Goal: Task Accomplishment & Management: Use online tool/utility

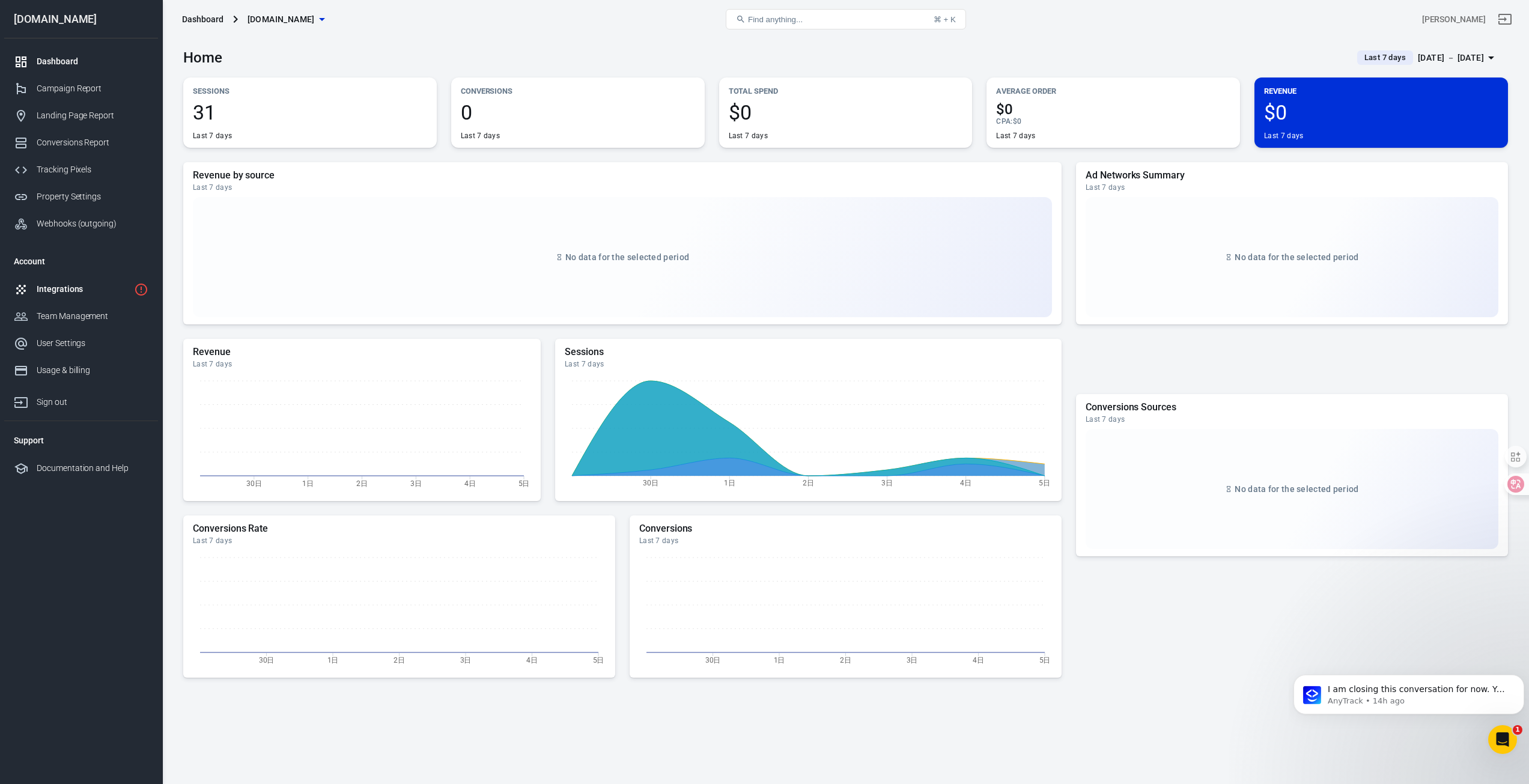
click at [101, 295] on div "Integrations" at bounding box center [83, 289] width 92 height 13
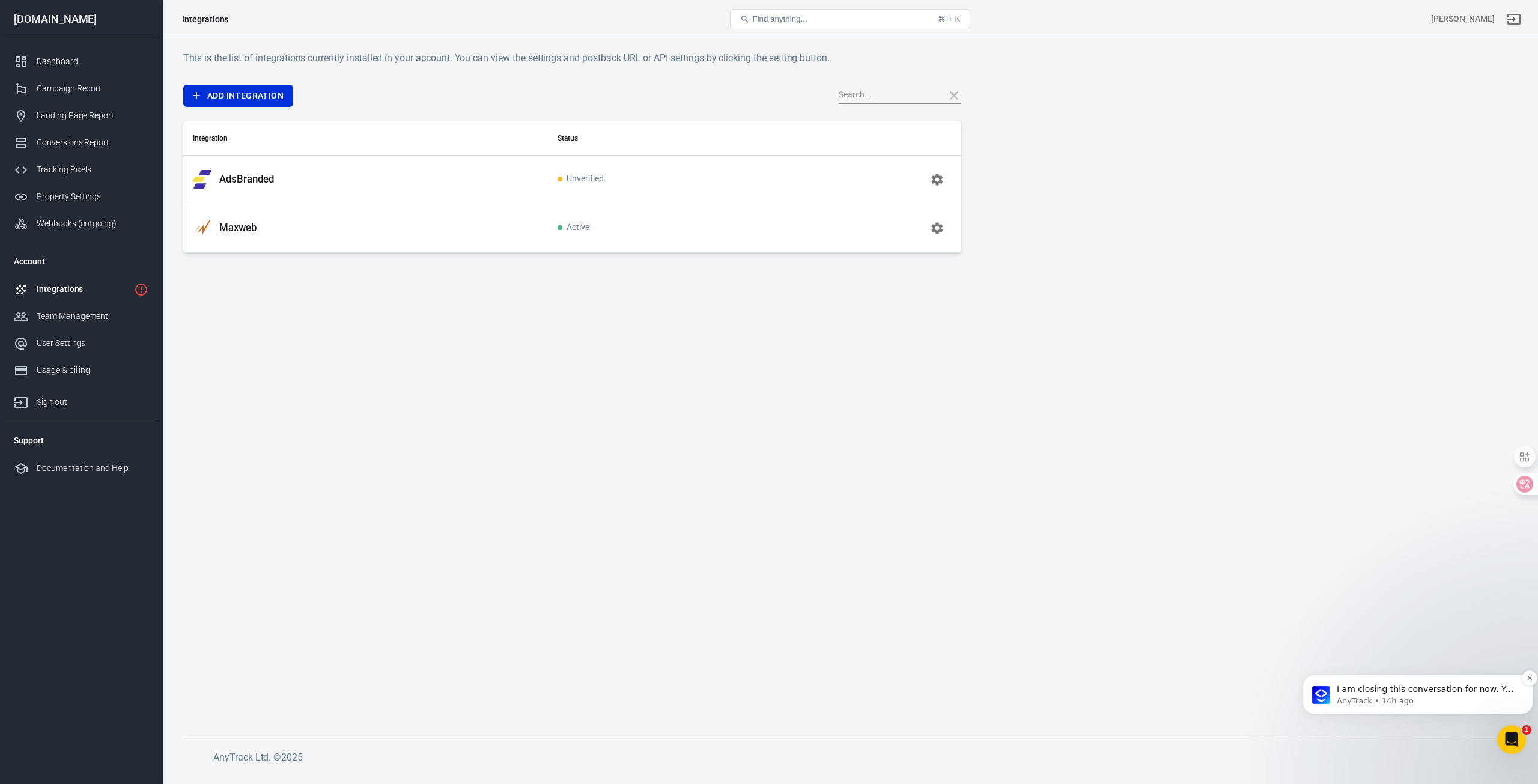
click at [1482, 697] on p "AnyTrack • 14h ago" at bounding box center [1427, 701] width 181 height 11
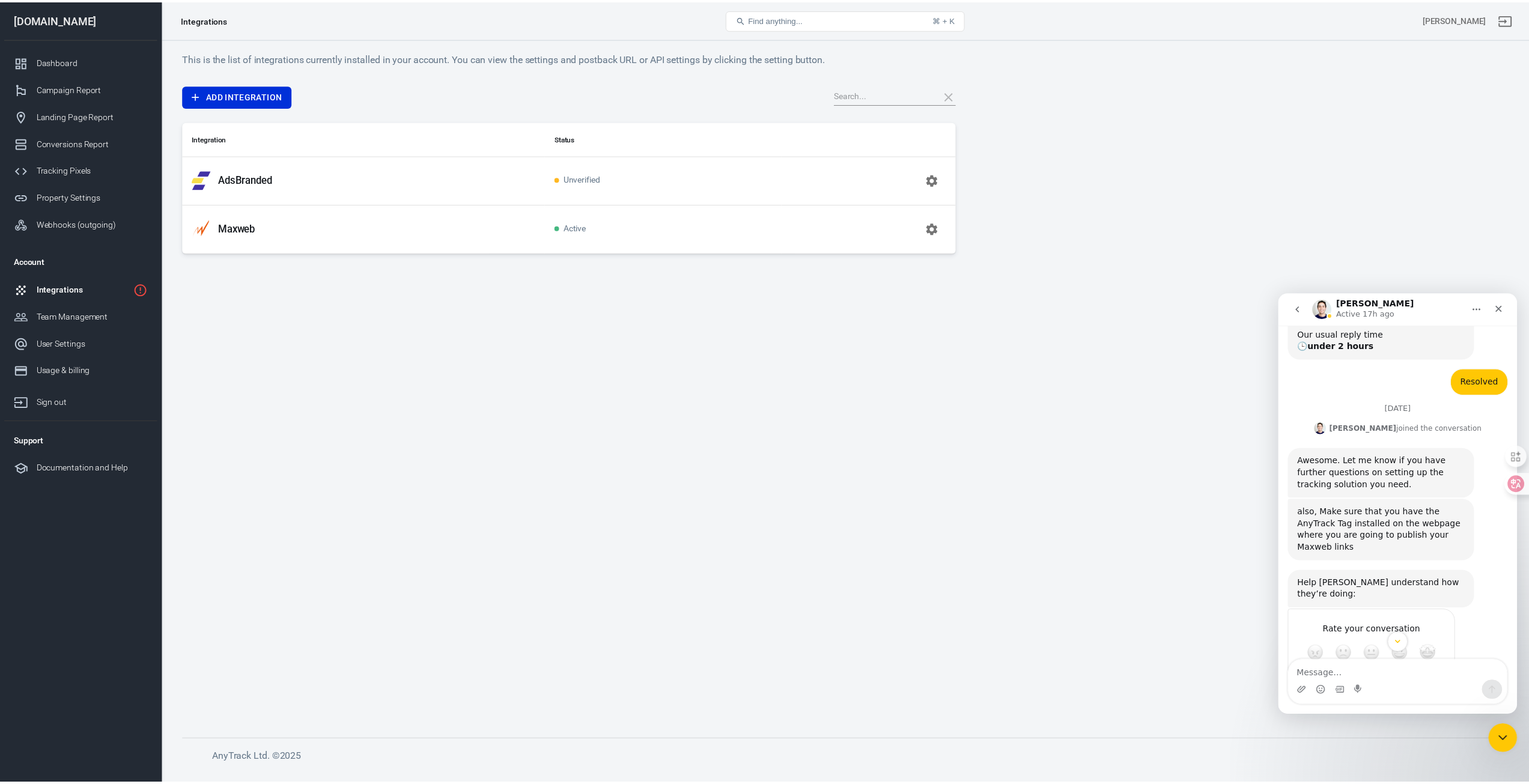
scroll to position [1654, 0]
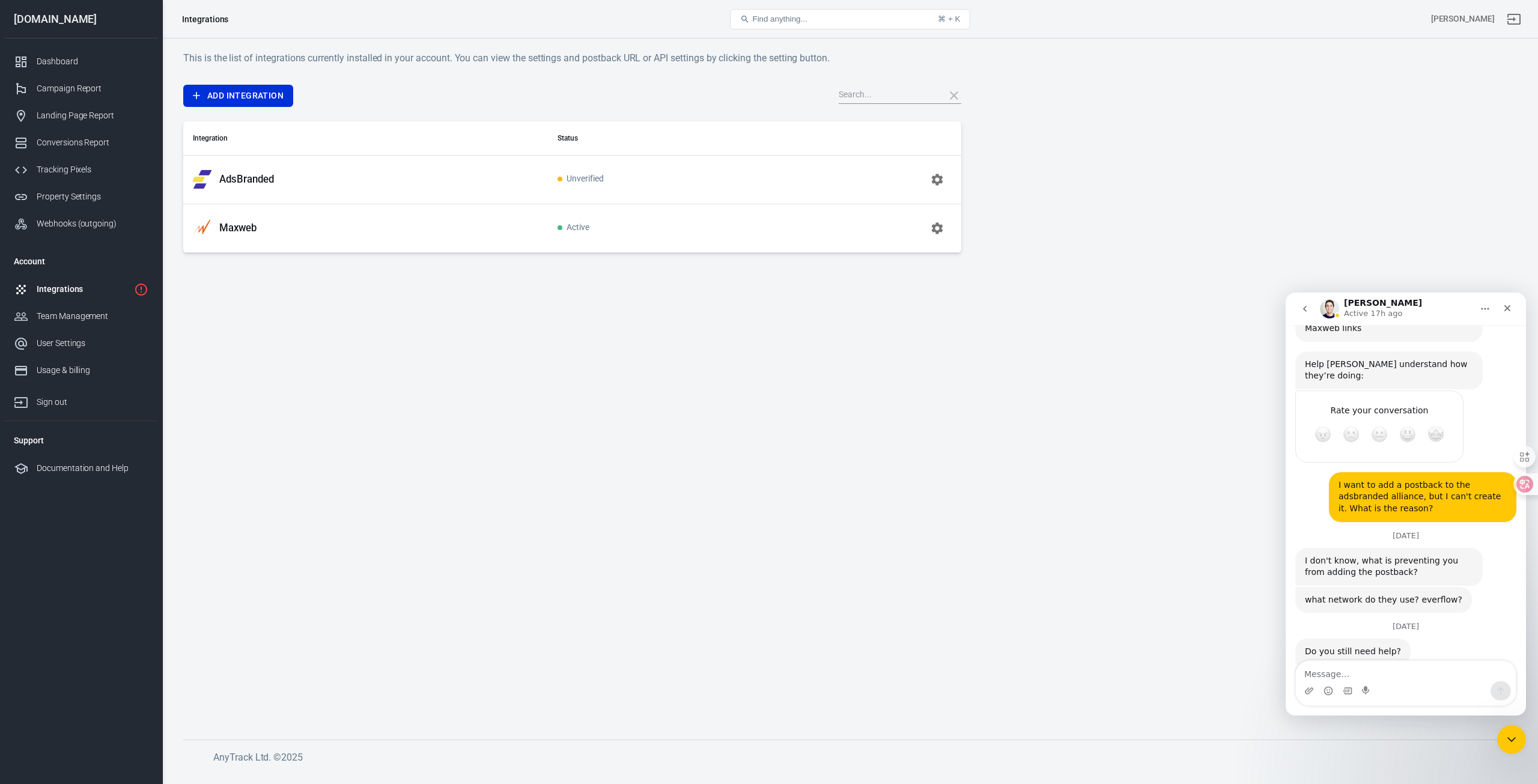
click at [1372, 673] on div "I am closing this conversation for now. You can always respond later or start a…" at bounding box center [1389, 691] width 168 height 35
drag, startPoint x: 1307, startPoint y: 569, endPoint x: 1449, endPoint y: 623, distance: 151.9
copy div "Do you still need help? AnyTrack • AI Agent • 14h ago I am closing this convers…"
click at [309, 289] on main "This is the list of integrations currently installed in your account. You can v…" at bounding box center [850, 385] width 1334 height 670
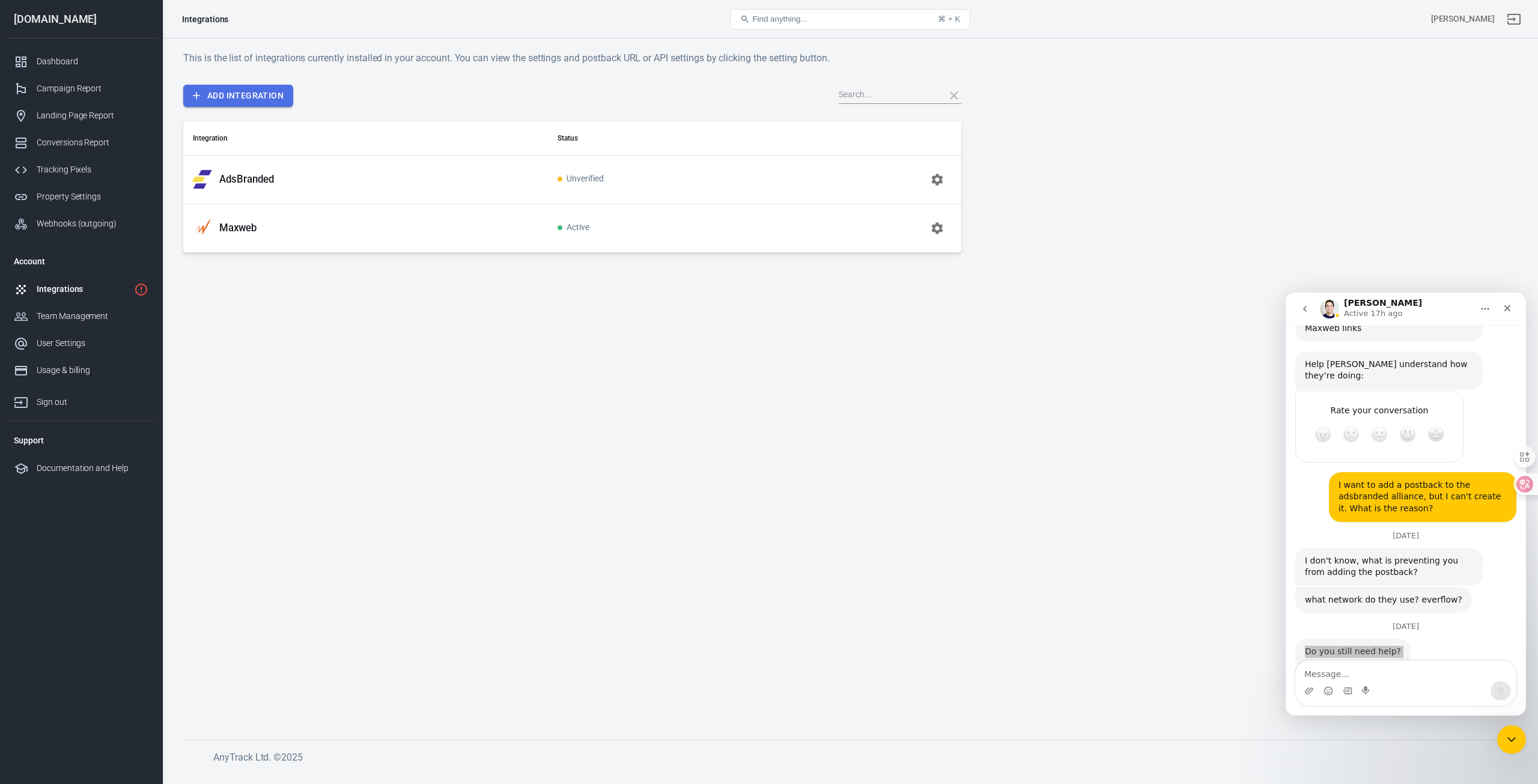
click at [255, 92] on link "Add Integration" at bounding box center [238, 96] width 110 height 22
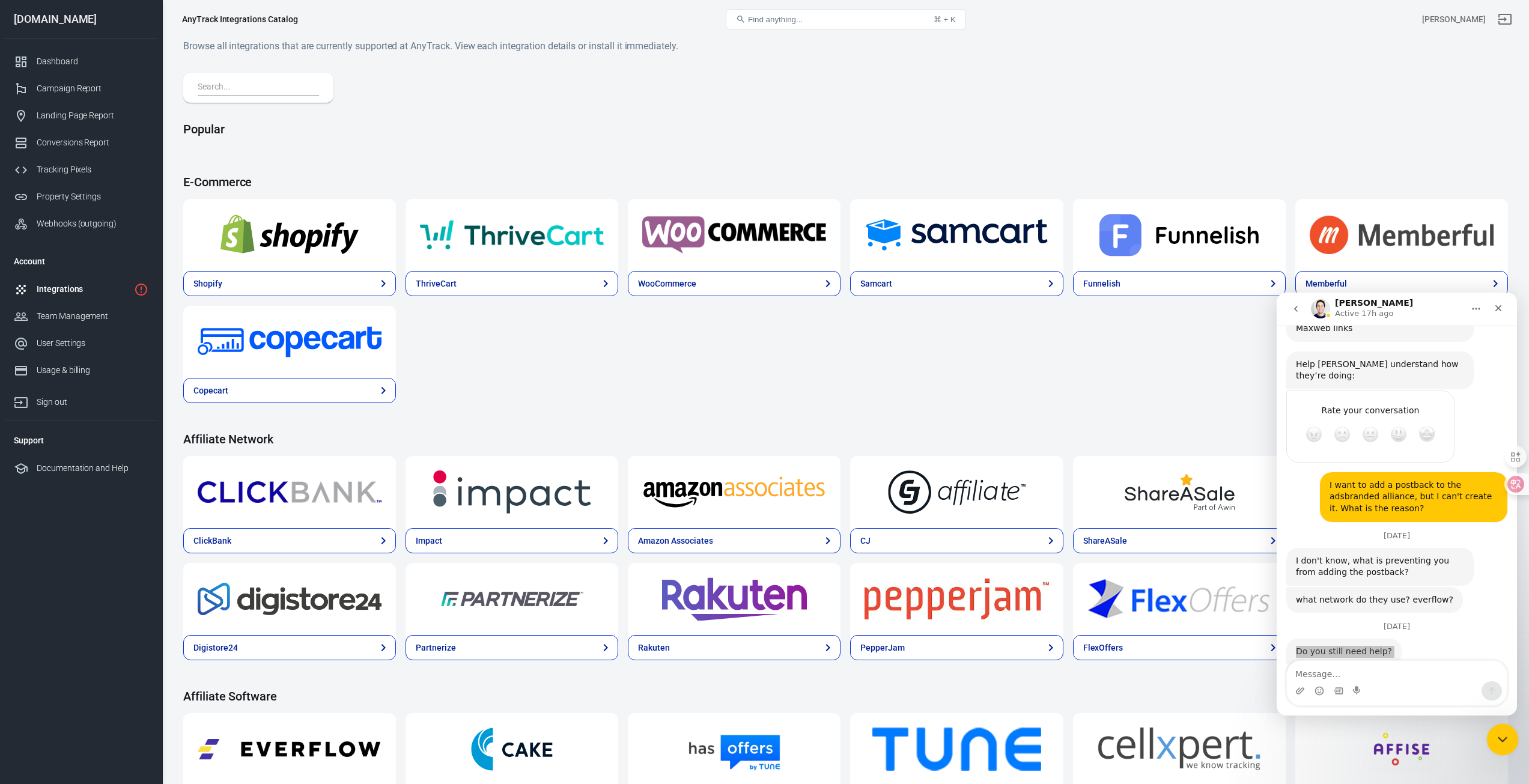
click at [1502, 734] on icon "Close Intercom Messenger" at bounding box center [1501, 738] width 15 height 15
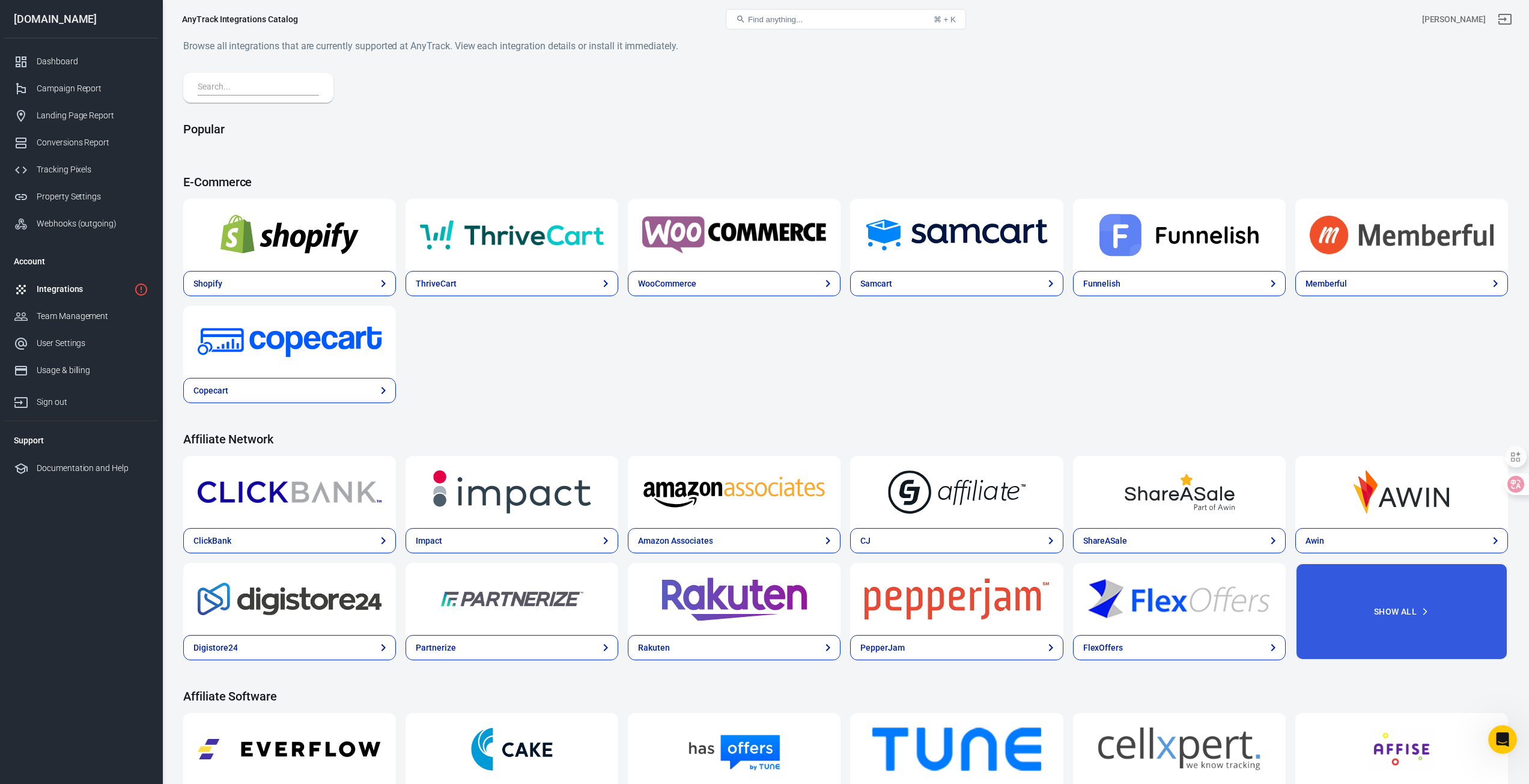
scroll to position [1654, 0]
click at [256, 91] on input "text" at bounding box center [256, 87] width 117 height 15
paste input "giddyup"
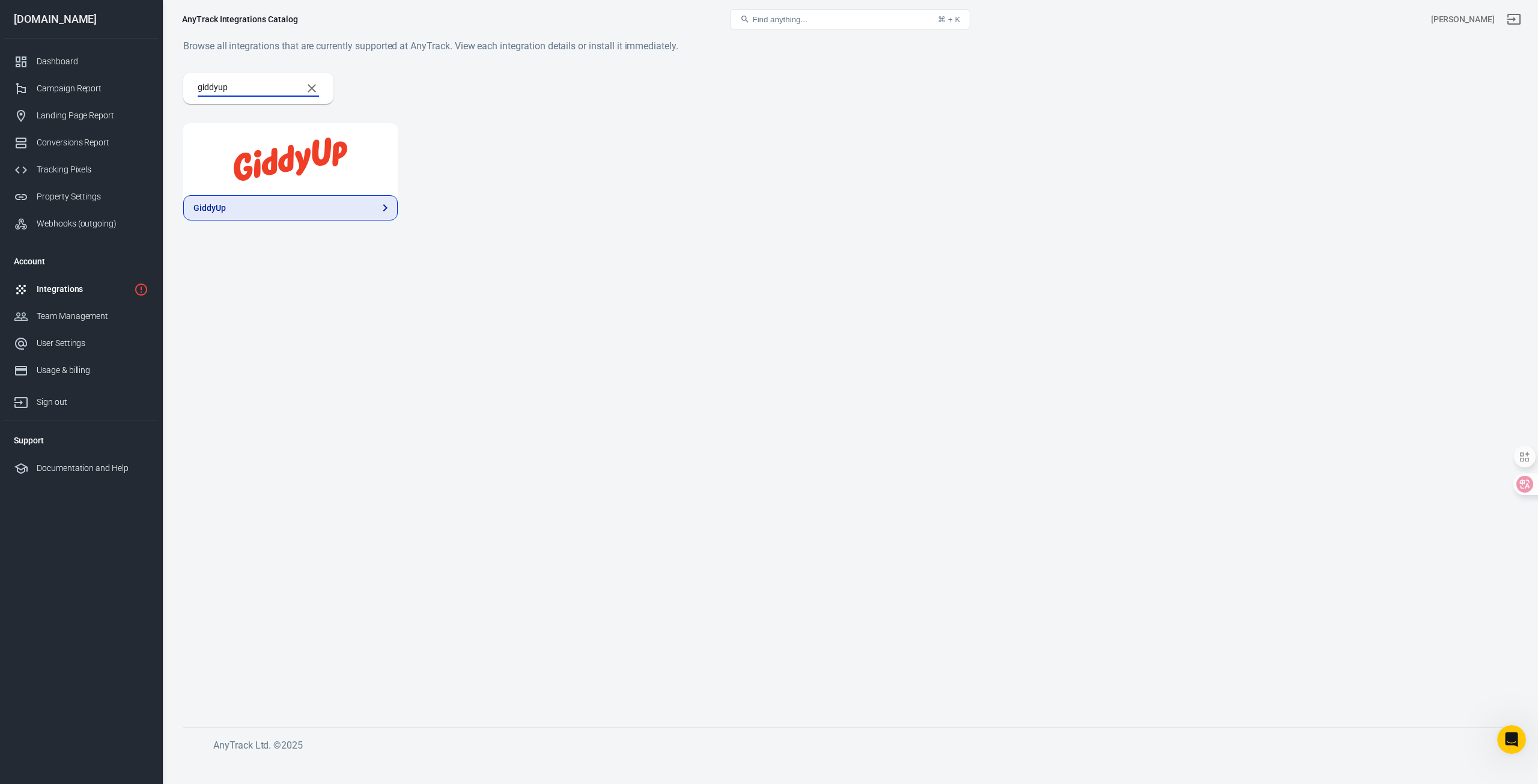
type input "giddyup"
click at [340, 199] on link "GiddyUp" at bounding box center [290, 208] width 215 height 25
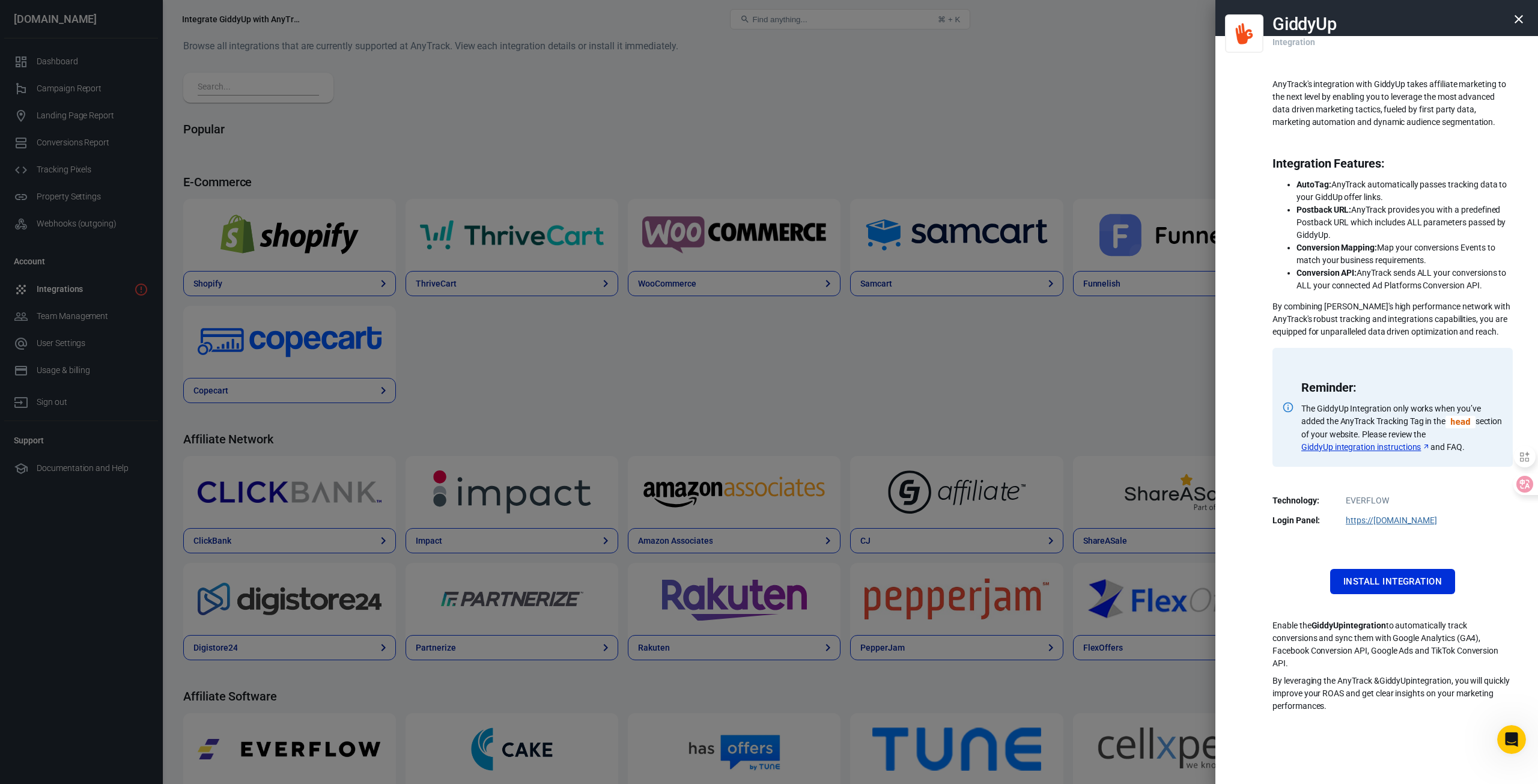
click at [1390, 577] on button "Install Integration" at bounding box center [1392, 581] width 125 height 25
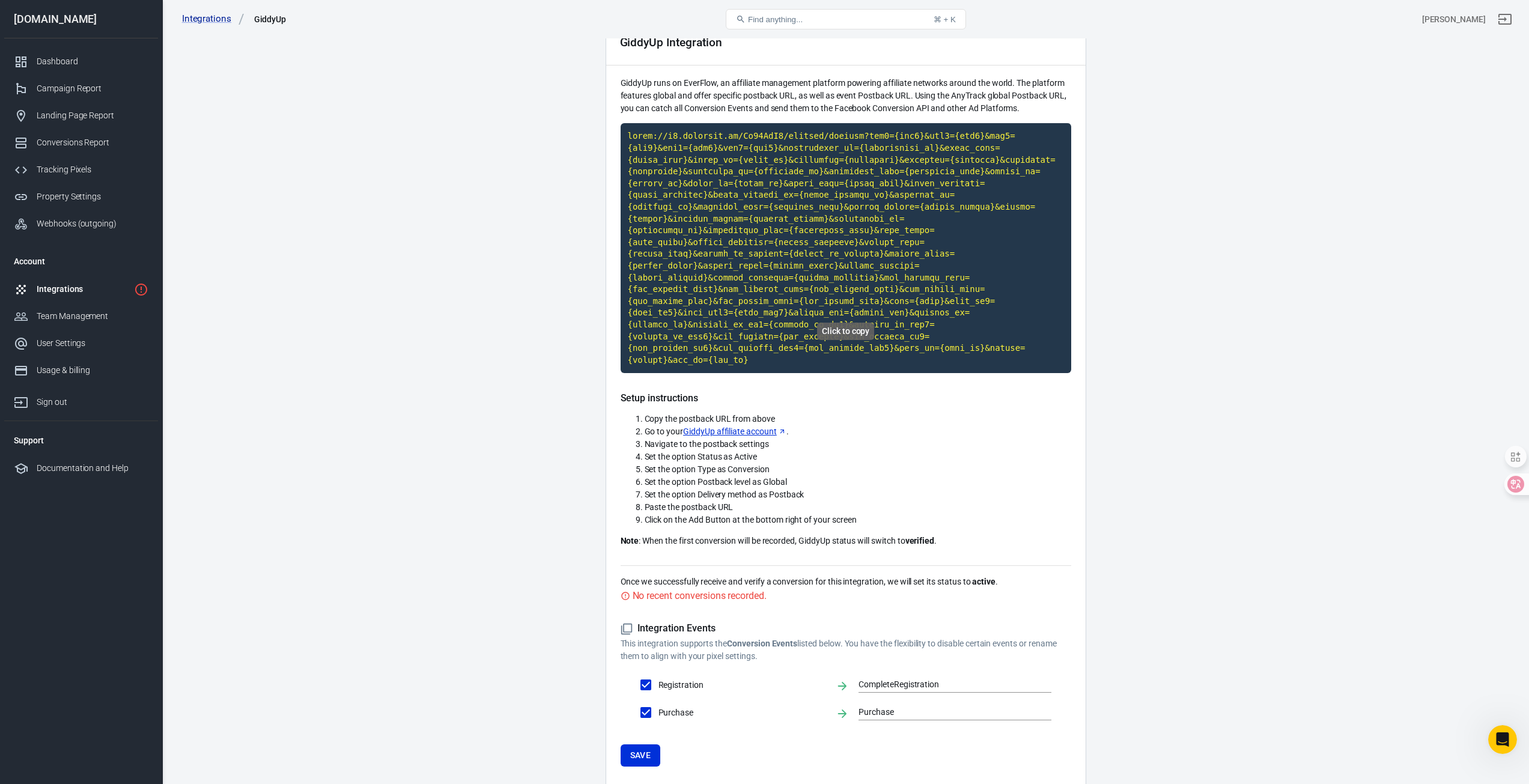
scroll to position [73, 0]
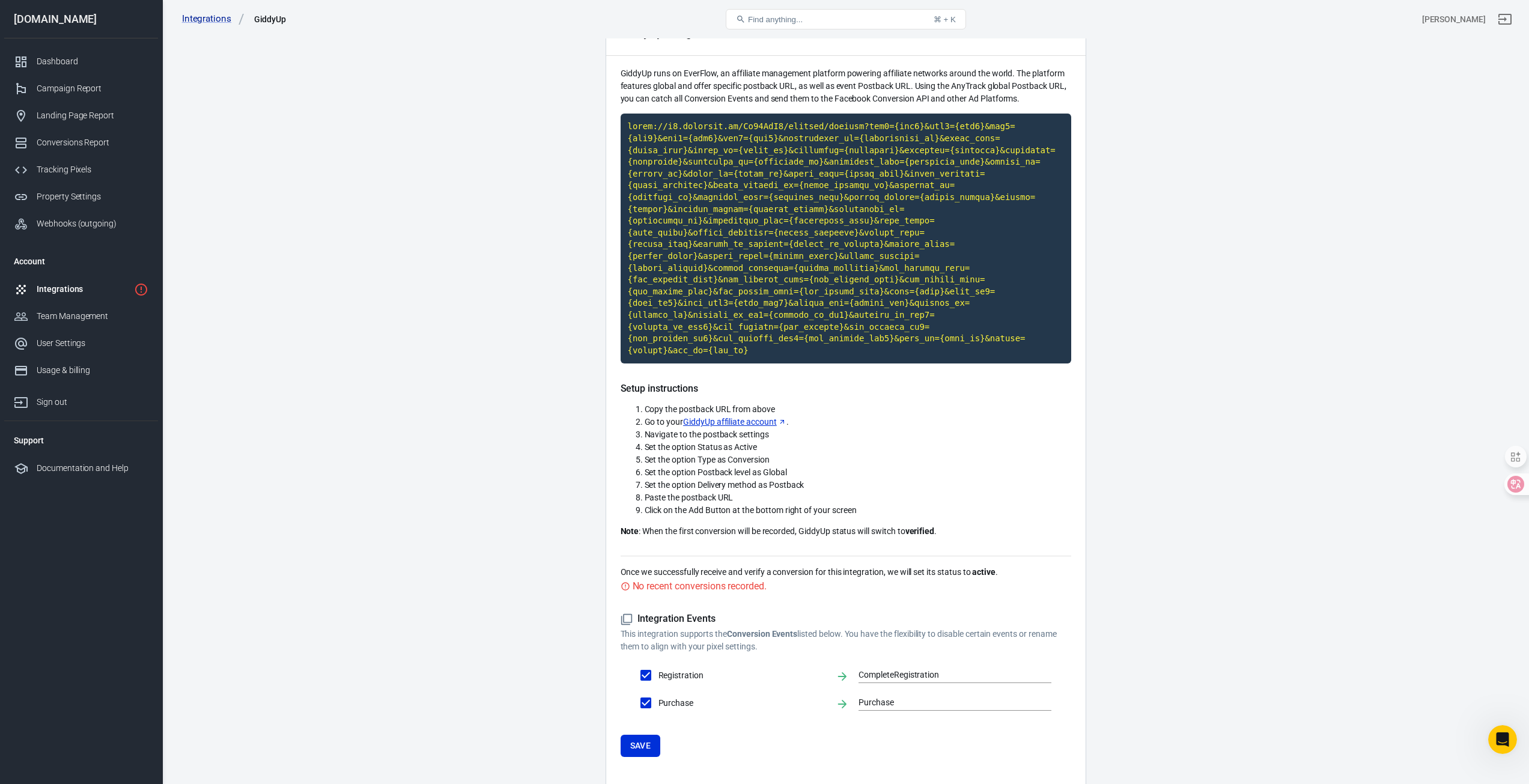
click at [912, 403] on li "Copy the postback URL from above" at bounding box center [858, 409] width 426 height 13
click at [848, 220] on code "Click to copy" at bounding box center [845, 238] width 451 height 250
click at [864, 172] on code "Click to copy" at bounding box center [845, 238] width 451 height 250
click at [465, 254] on main "Integration Events Log Settings GiddyUp Integration GiddyUp runs on EverFlow, a…" at bounding box center [845, 374] width 1325 height 834
click at [651, 662] on input "Registration" at bounding box center [646, 675] width 25 height 25
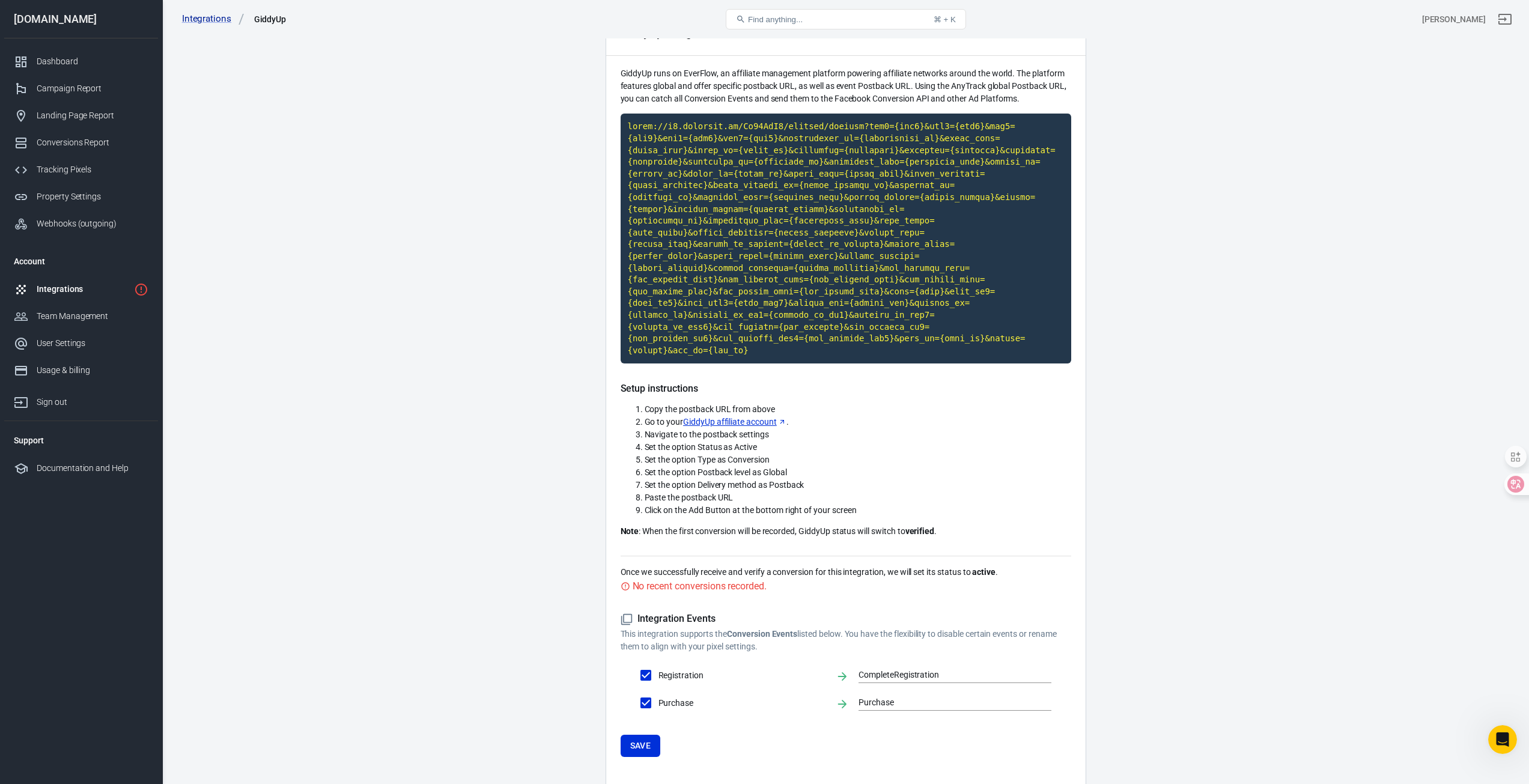
checkbox input "false"
click at [637, 735] on button "Save" at bounding box center [640, 746] width 41 height 22
click at [622, 735] on button "Save" at bounding box center [640, 746] width 41 height 22
click at [200, 21] on link "Integrations" at bounding box center [213, 18] width 63 height 13
